Goal: Find specific page/section: Find specific page/section

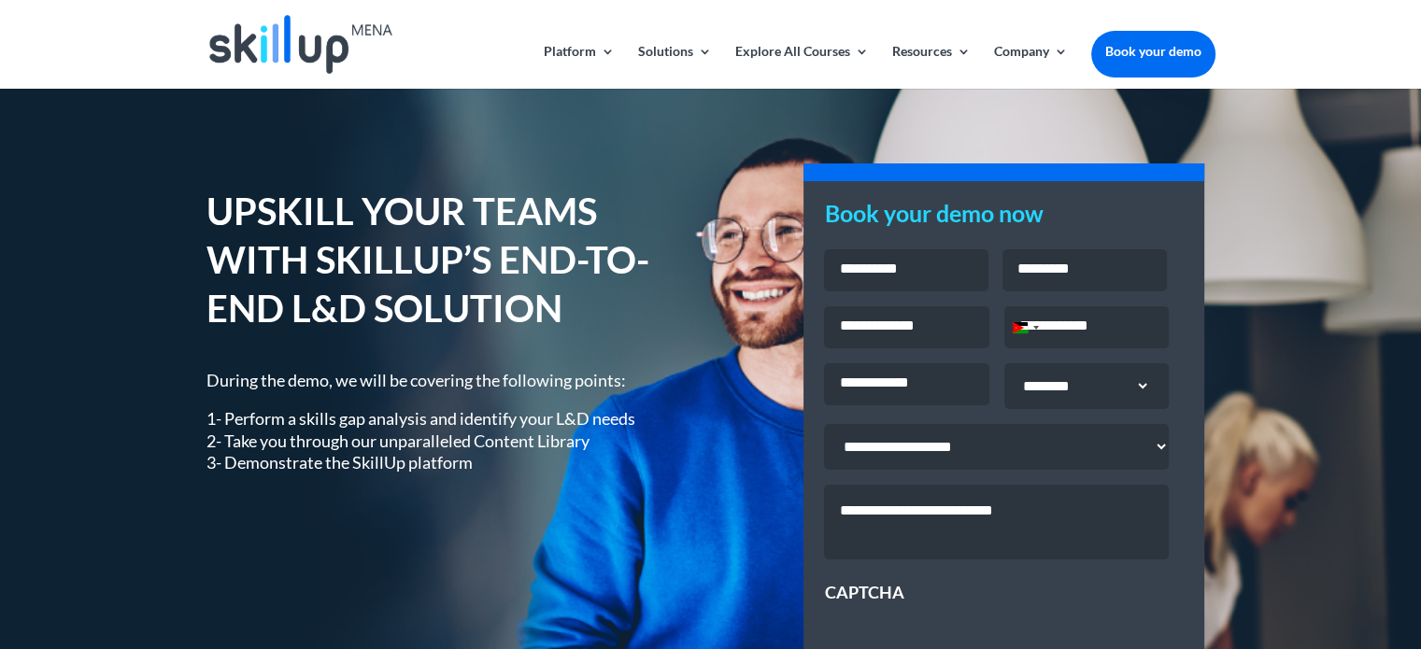
click at [399, 224] on h1 "UPSKILL YOUR TEAMS WITH SKILLUP’S END-TO-END L&D SOLUTION" at bounding box center [444, 264] width 476 height 155
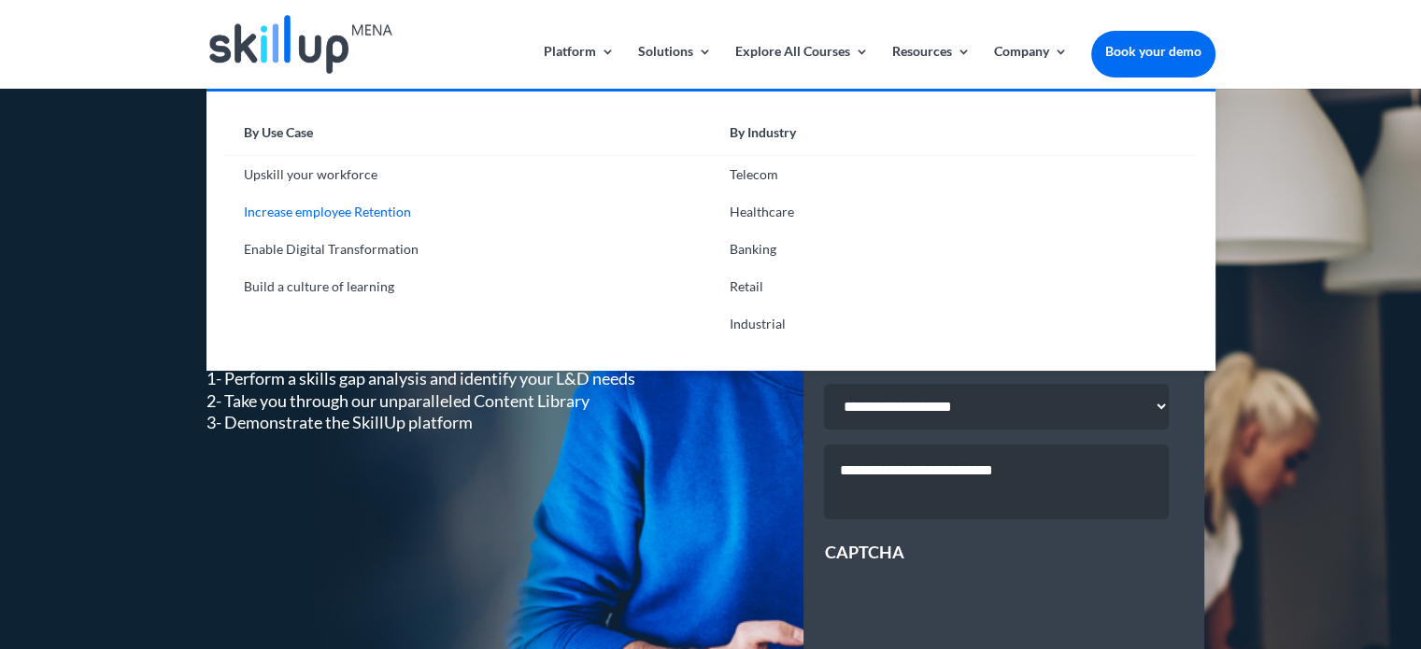
scroll to position [52, 0]
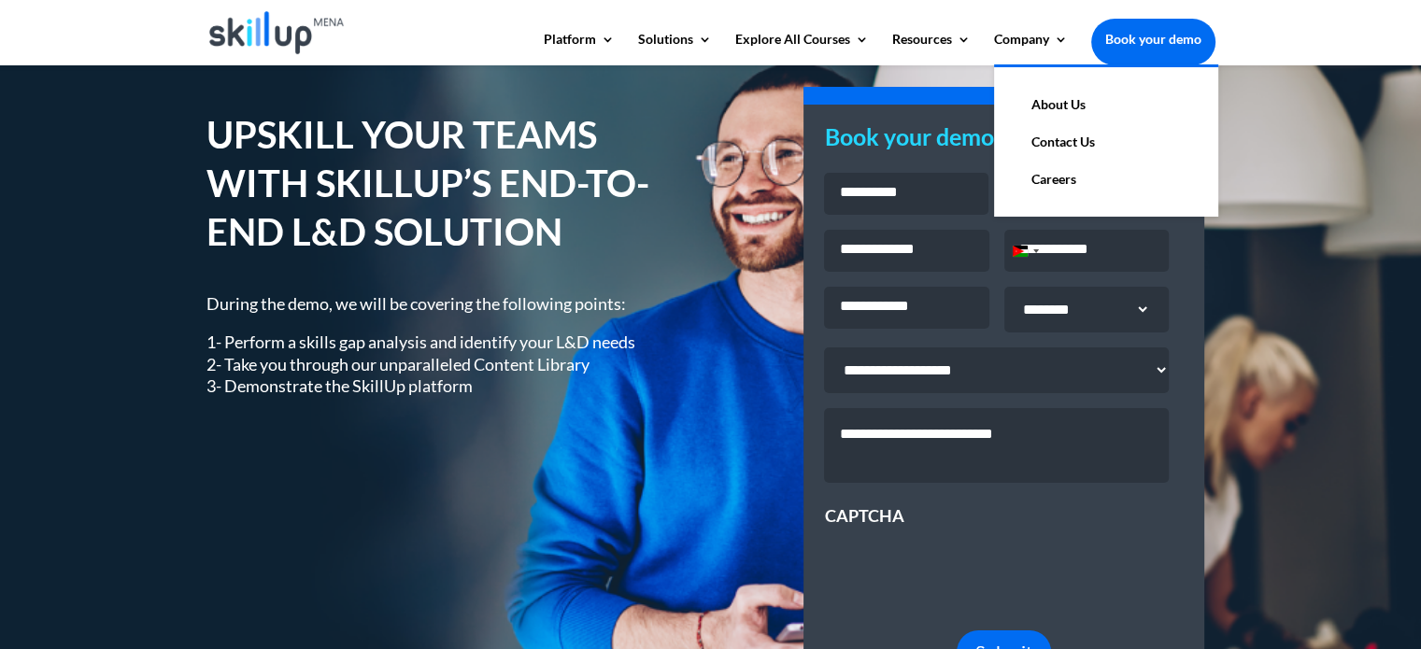
click at [1054, 139] on link "Contact Us" at bounding box center [1105, 141] width 187 height 37
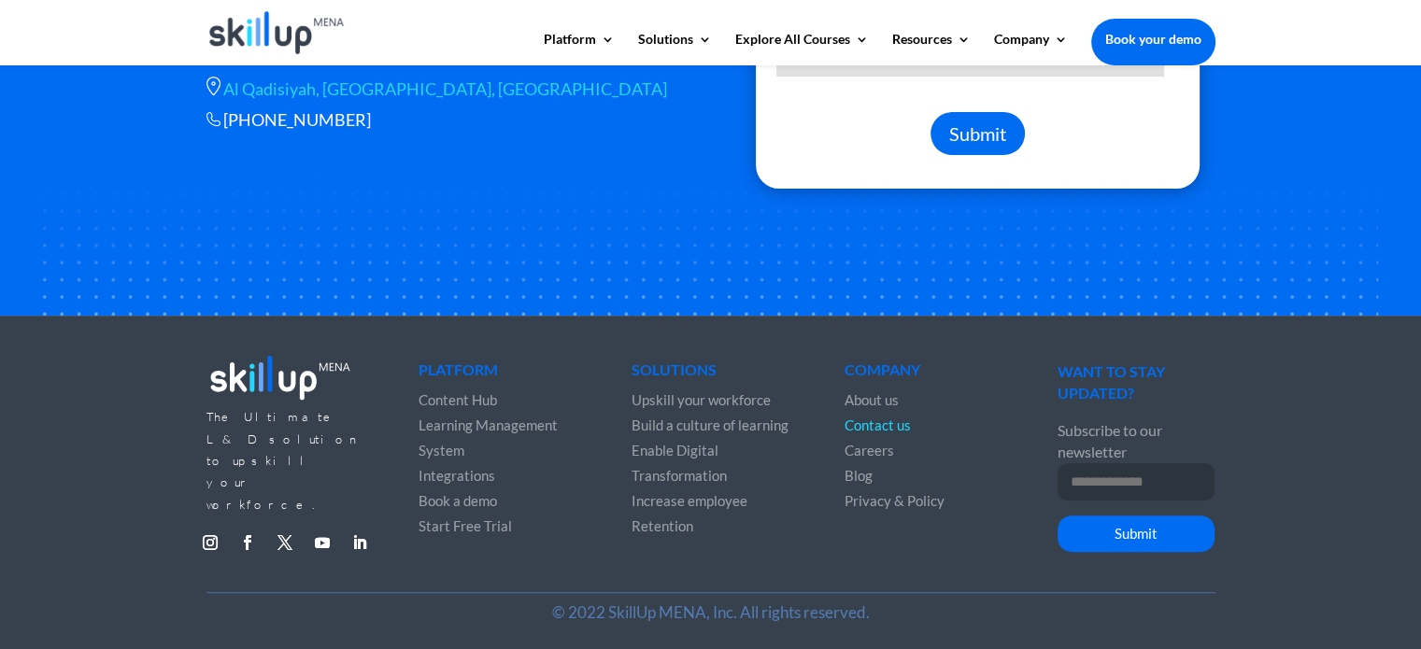
scroll to position [676, 0]
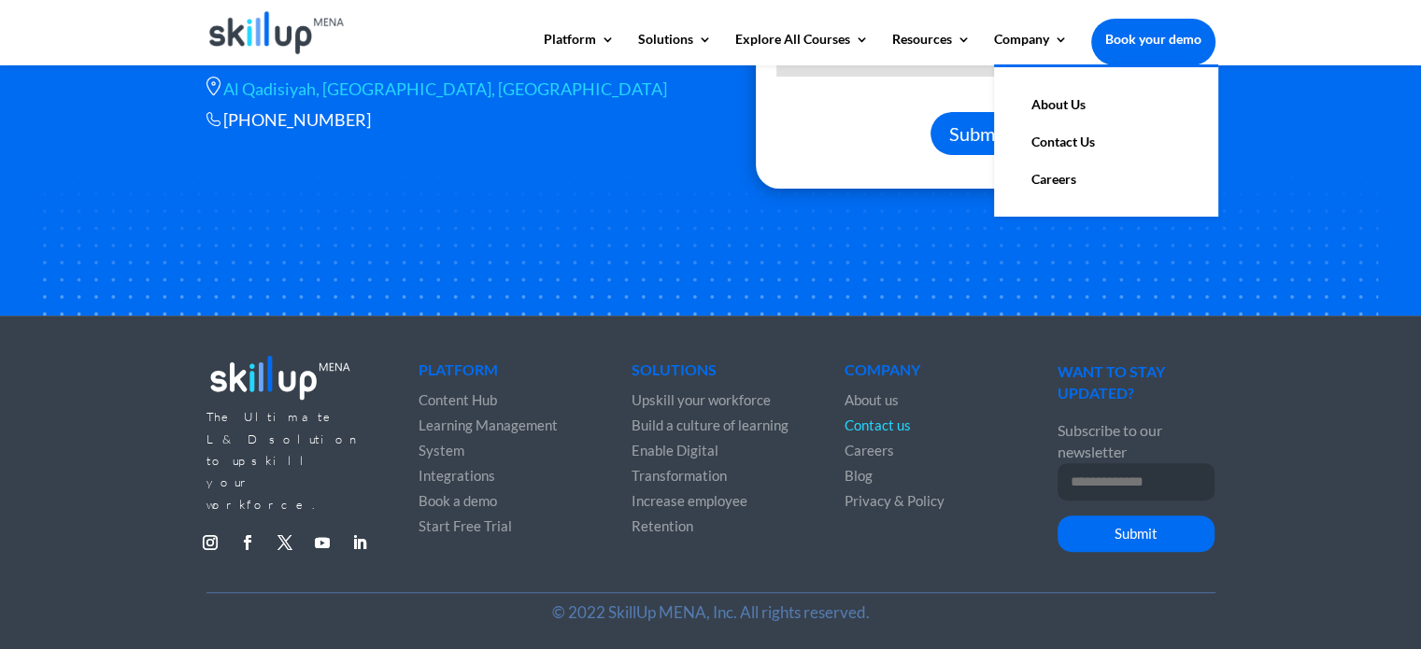
click at [1068, 105] on link "About Us" at bounding box center [1105, 104] width 187 height 37
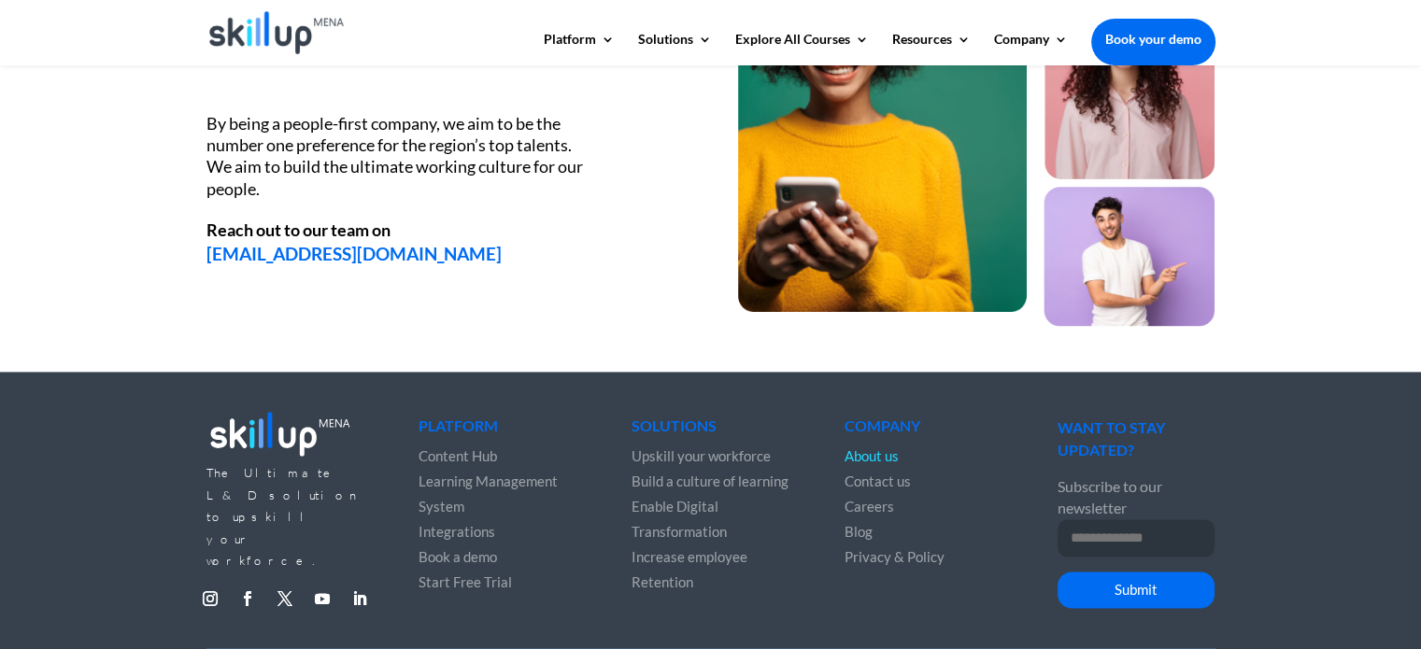
scroll to position [2567, 0]
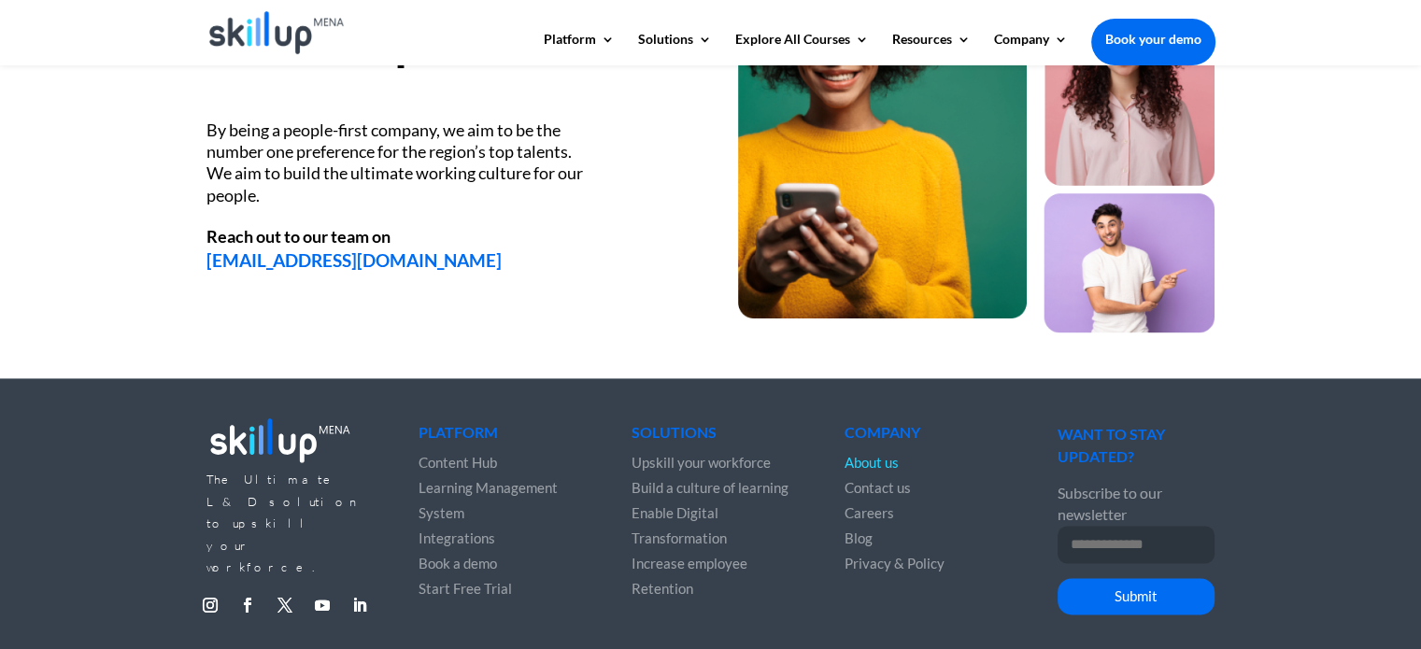
click at [870, 509] on span "Careers" at bounding box center [869, 512] width 50 height 17
